Goal: Check status: Check status

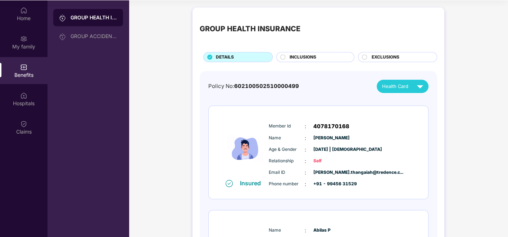
scroll to position [40, 0]
click at [15, 77] on div "Benefits" at bounding box center [23, 75] width 47 height 7
click at [73, 36] on div "GROUP ACCIDENTAL INSURANCE" at bounding box center [93, 36] width 47 height 6
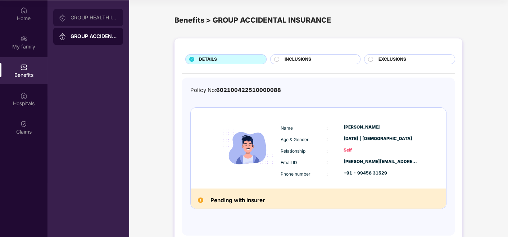
click at [77, 20] on div "GROUP HEALTH INSURANCE" at bounding box center [88, 17] width 70 height 17
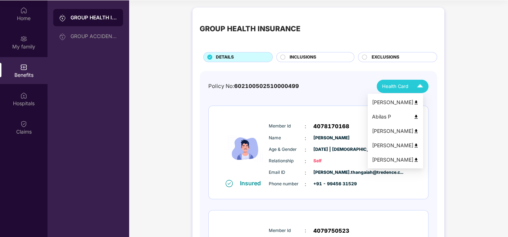
click at [392, 90] on div "Health Card" at bounding box center [404, 86] width 44 height 13
click at [393, 101] on div "[PERSON_NAME]" at bounding box center [395, 103] width 47 height 8
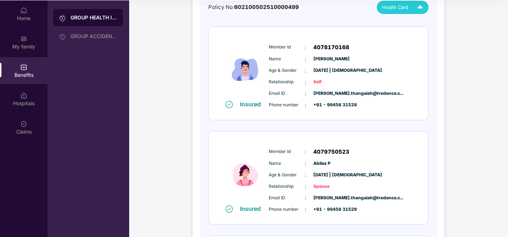
scroll to position [80, 0]
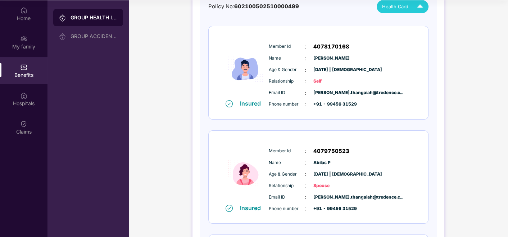
click at [417, 4] on img at bounding box center [419, 6] width 13 height 13
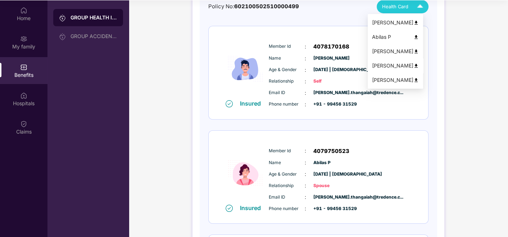
click at [403, 64] on div "[PERSON_NAME]" at bounding box center [395, 66] width 47 height 8
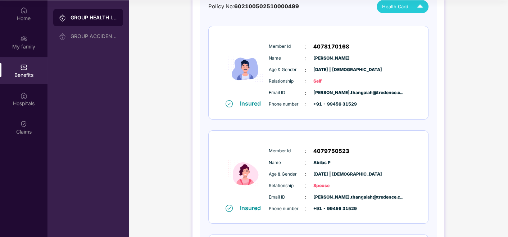
click at [387, 8] on span "Health Card" at bounding box center [395, 6] width 26 height 7
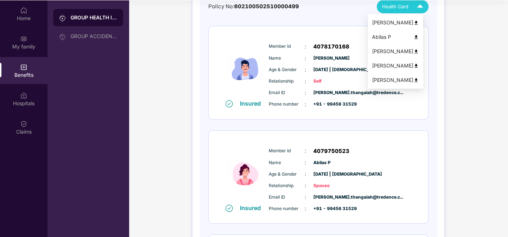
click at [391, 77] on div "[PERSON_NAME]" at bounding box center [395, 80] width 47 height 8
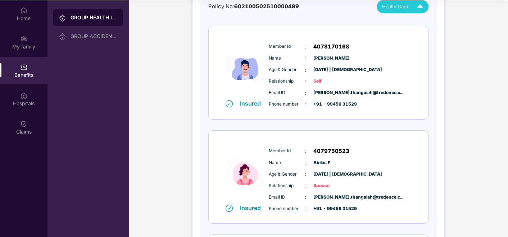
click at [392, 5] on span "Health Card" at bounding box center [395, 6] width 26 height 7
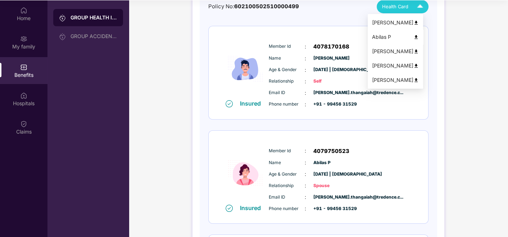
click at [391, 39] on div "Abilas P" at bounding box center [395, 37] width 47 height 8
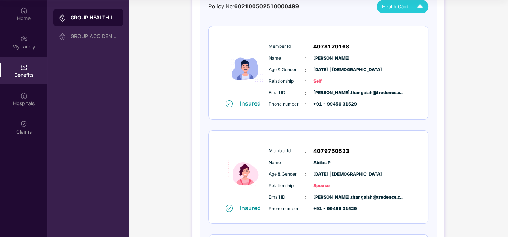
click at [387, 7] on span "Health Card" at bounding box center [395, 6] width 26 height 7
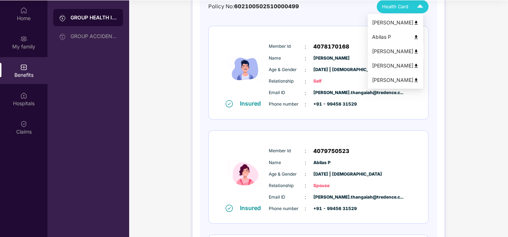
click at [388, 51] on div "[PERSON_NAME]" at bounding box center [395, 51] width 47 height 8
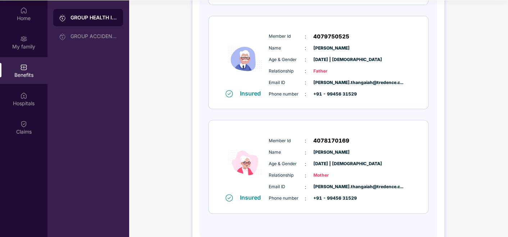
scroll to position [423, 0]
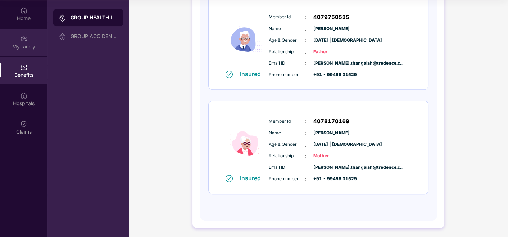
click at [8, 47] on div "My family" at bounding box center [23, 46] width 47 height 7
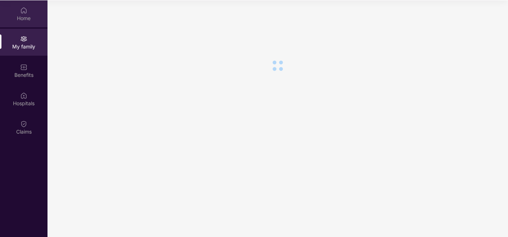
click at [15, 16] on div "Home" at bounding box center [23, 18] width 47 height 7
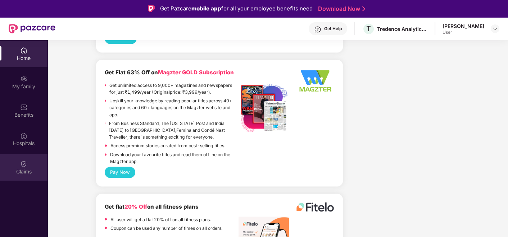
click at [22, 164] on img at bounding box center [23, 163] width 7 height 7
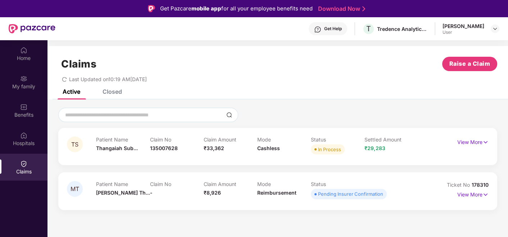
click at [271, 97] on div "Active Closed" at bounding box center [277, 95] width 460 height 10
click at [478, 194] on p "View More" at bounding box center [472, 194] width 31 height 10
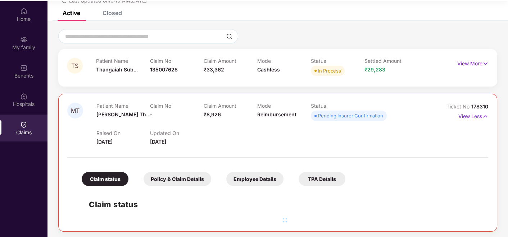
scroll to position [40, 0]
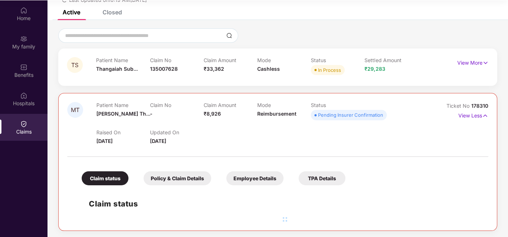
click at [188, 179] on div "Policy & Claim Details" at bounding box center [177, 178] width 68 height 14
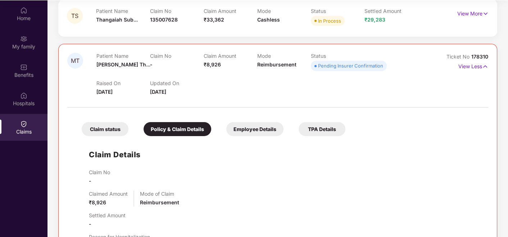
scroll to position [199, 0]
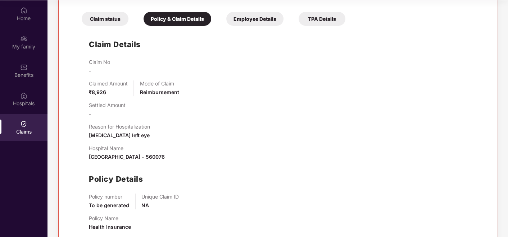
click at [254, 23] on div "Employee Details" at bounding box center [254, 19] width 57 height 14
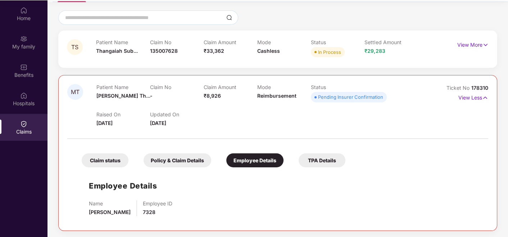
click at [103, 158] on div "Claim status" at bounding box center [105, 161] width 47 height 14
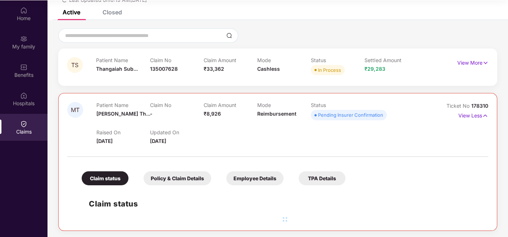
click at [19, 131] on div "Claims" at bounding box center [23, 131] width 47 height 7
click at [21, 107] on div "Hospitals" at bounding box center [23, 99] width 47 height 27
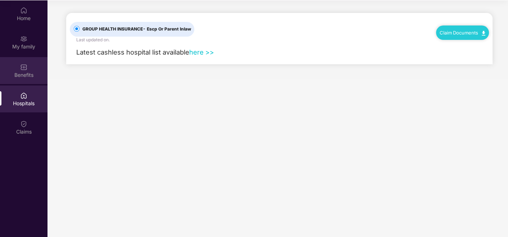
click at [21, 80] on div "Benefits" at bounding box center [23, 70] width 47 height 27
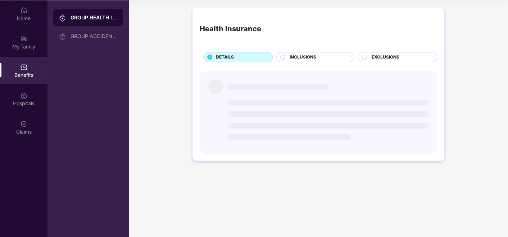
click at [79, 20] on div "GROUP HEALTH INSURANCE" at bounding box center [93, 17] width 47 height 7
click at [88, 34] on div "GROUP ACCIDENTAL INSURANCE" at bounding box center [93, 36] width 47 height 6
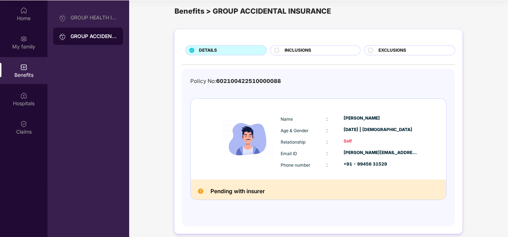
scroll to position [15, 0]
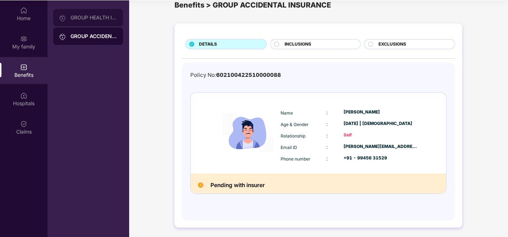
click at [106, 19] on div "GROUP HEALTH INSURANCE" at bounding box center [93, 18] width 47 height 6
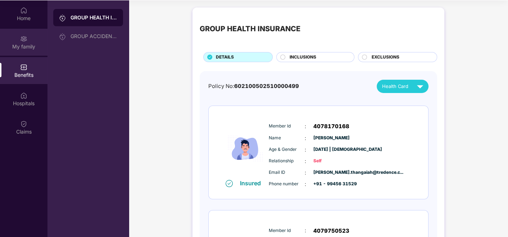
click at [34, 45] on div "My family" at bounding box center [23, 46] width 47 height 7
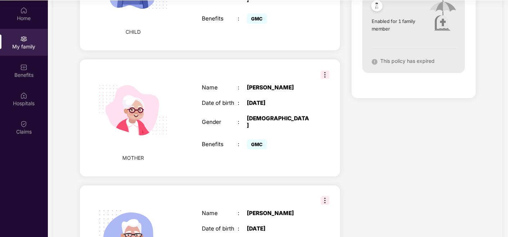
scroll to position [562, 0]
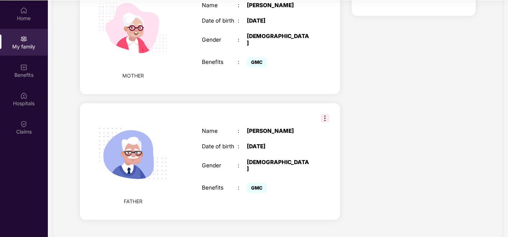
click at [322, 114] on img at bounding box center [324, 118] width 9 height 9
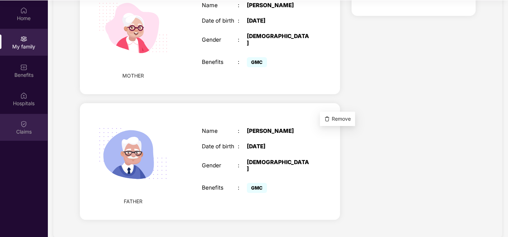
click at [22, 129] on div "Claims" at bounding box center [23, 131] width 47 height 7
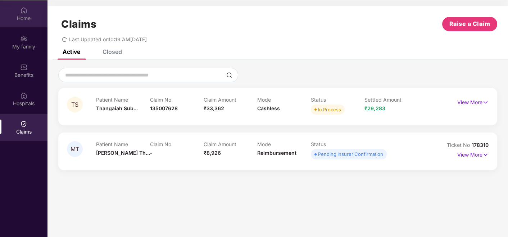
click at [25, 11] on img at bounding box center [23, 10] width 7 height 7
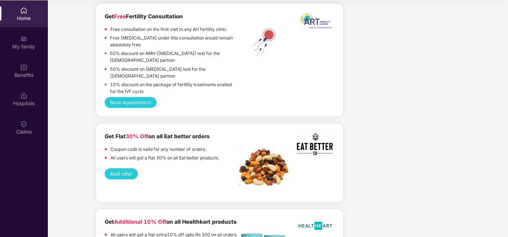
scroll to position [1208, 0]
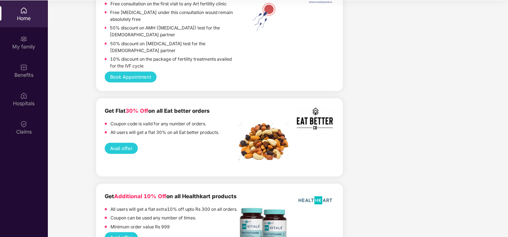
click at [127, 143] on button "Avail offer" at bounding box center [121, 148] width 33 height 11
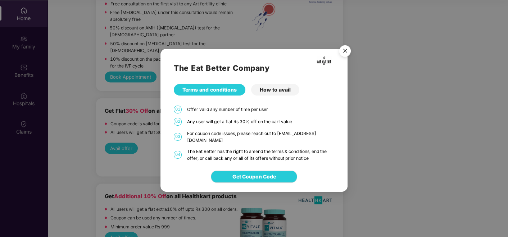
click at [340, 56] on img "Close" at bounding box center [345, 52] width 20 height 20
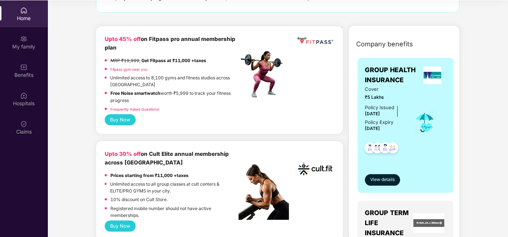
scroll to position [49, 0]
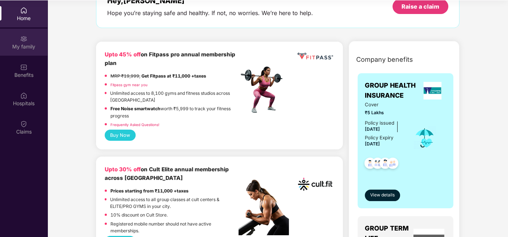
click at [23, 43] on div "My family" at bounding box center [23, 46] width 47 height 7
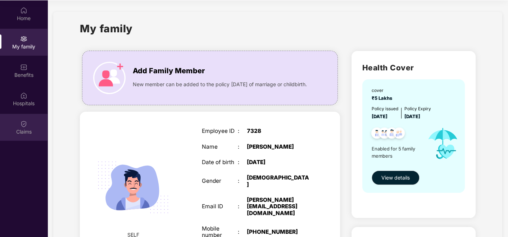
click at [29, 117] on div "Claims" at bounding box center [23, 127] width 47 height 27
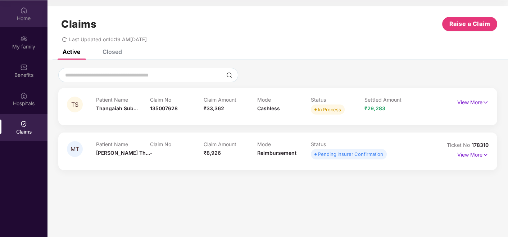
click at [18, 17] on div "Home" at bounding box center [23, 18] width 47 height 7
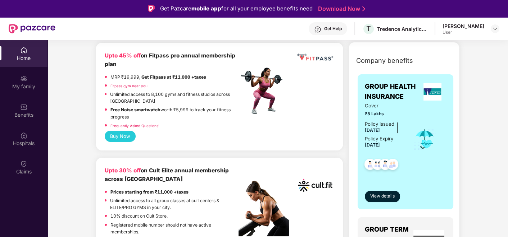
scroll to position [120, 0]
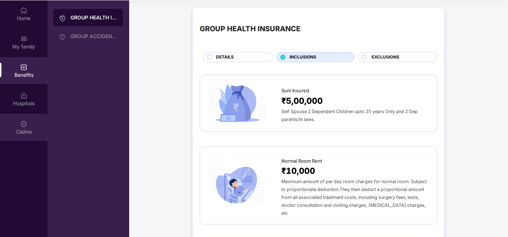
scroll to position [40, 0]
click at [28, 125] on div "Claims" at bounding box center [23, 127] width 47 height 27
